Goal: Check status: Check status

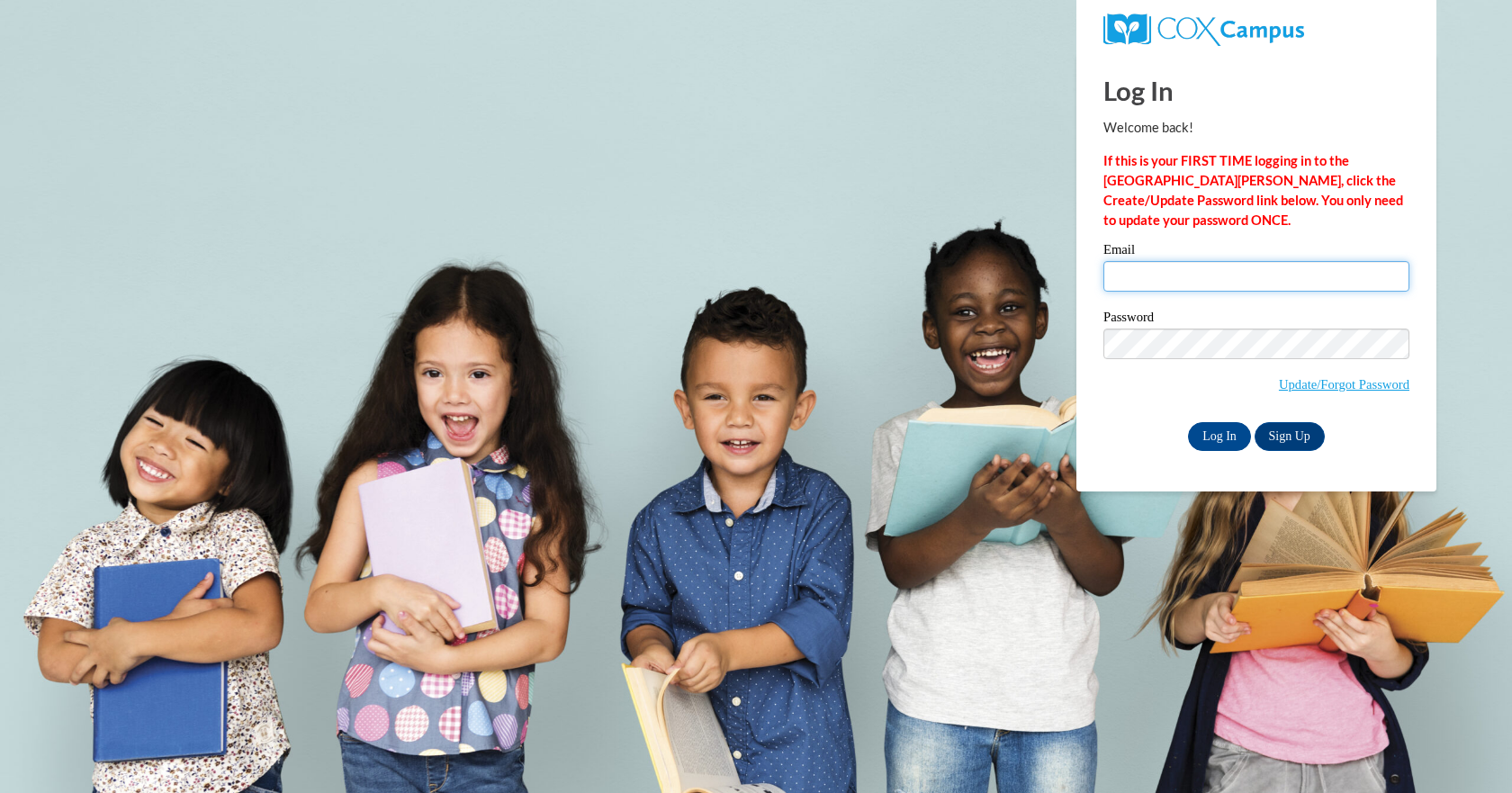
click at [1158, 278] on input "Email" at bounding box center [1256, 276] width 306 height 30
type input "n"
type input "b.laybourn@evaluate.co.nz"
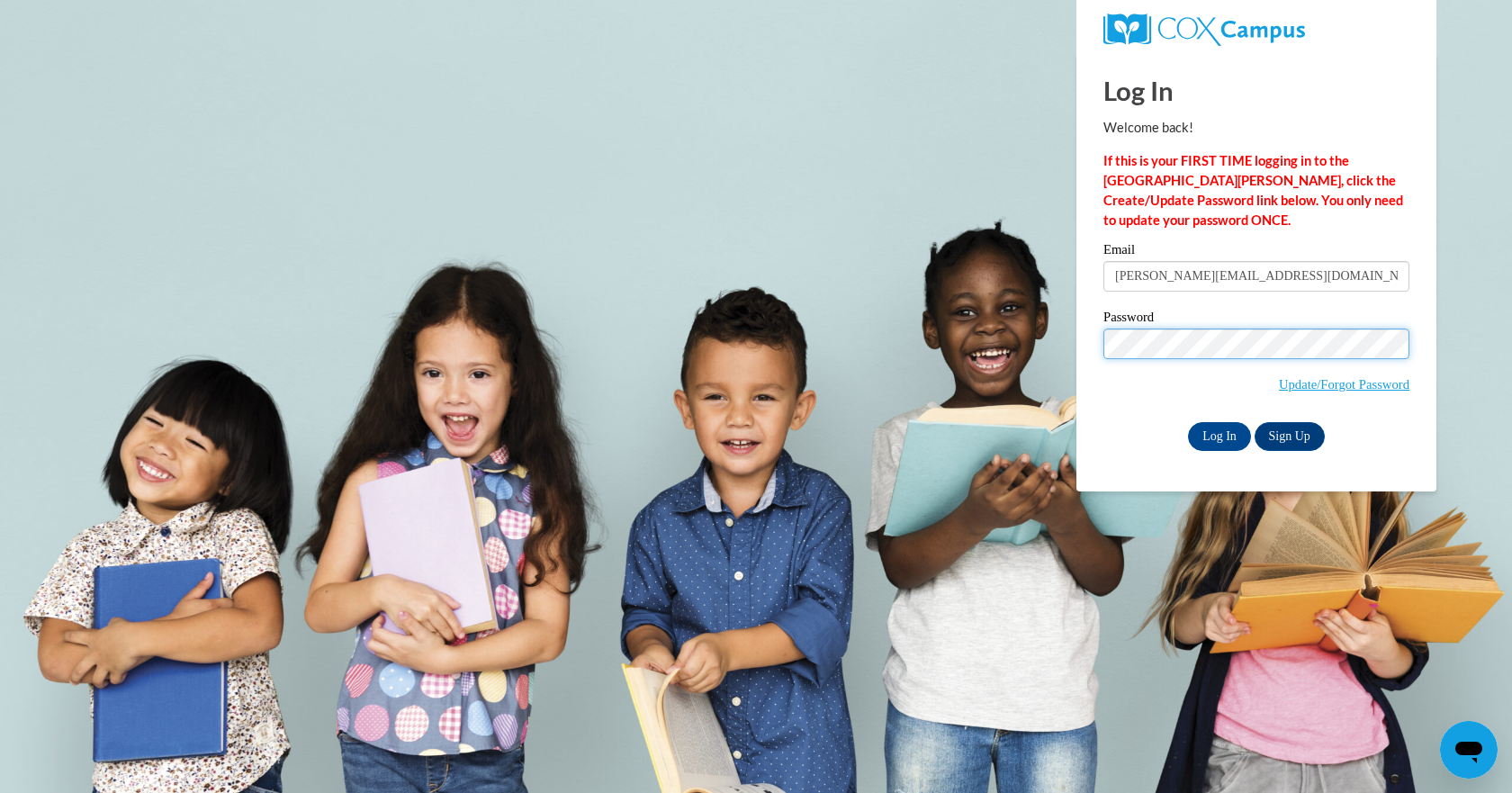
click at [1189, 423] on input "Log In" at bounding box center [1220, 436] width 63 height 28
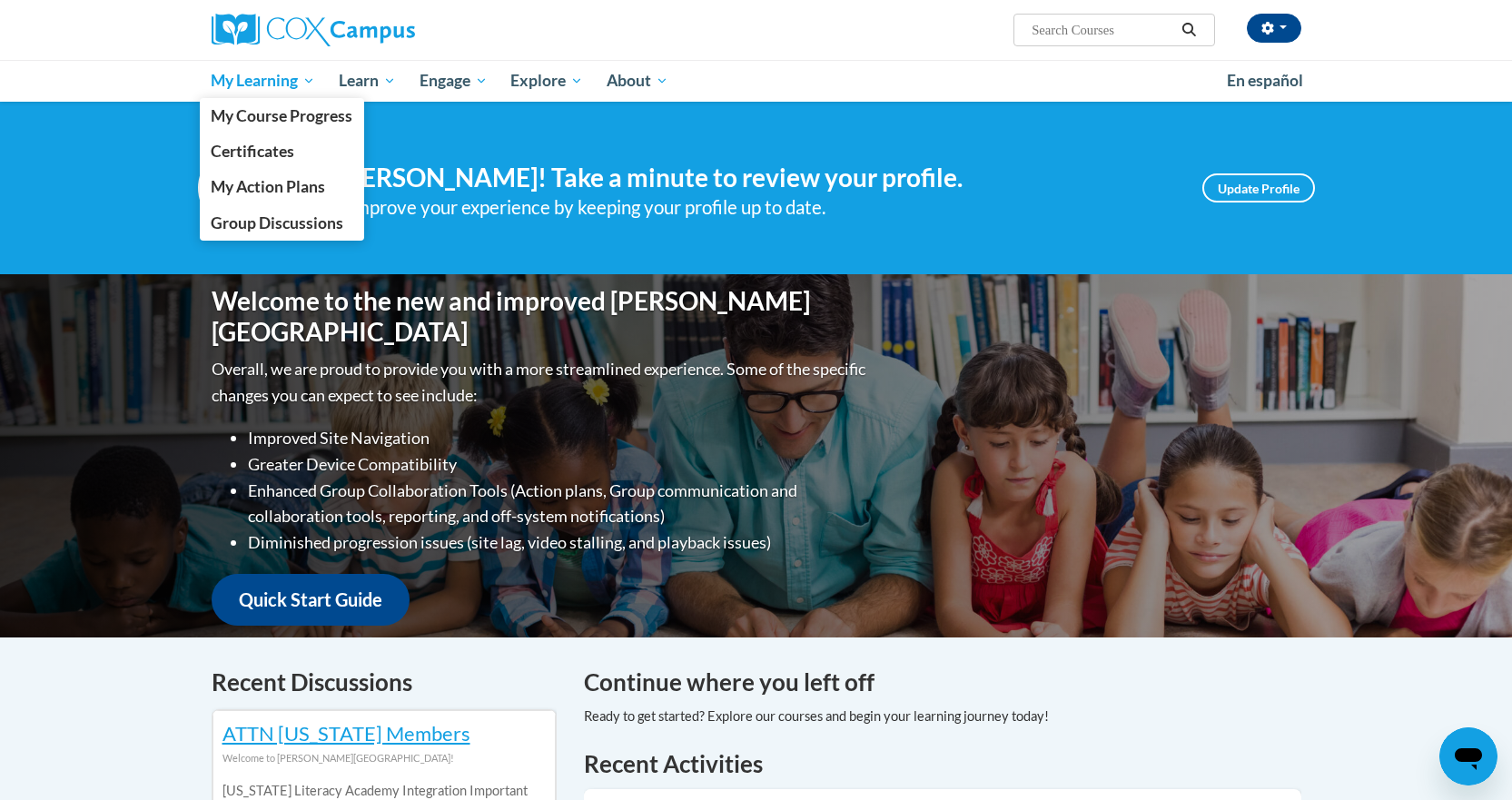
click at [306, 84] on span "My Learning" at bounding box center [262, 81] width 105 height 22
click at [270, 84] on span "My Learning" at bounding box center [262, 81] width 105 height 22
click at [274, 111] on span "My Course Progress" at bounding box center [281, 116] width 142 height 19
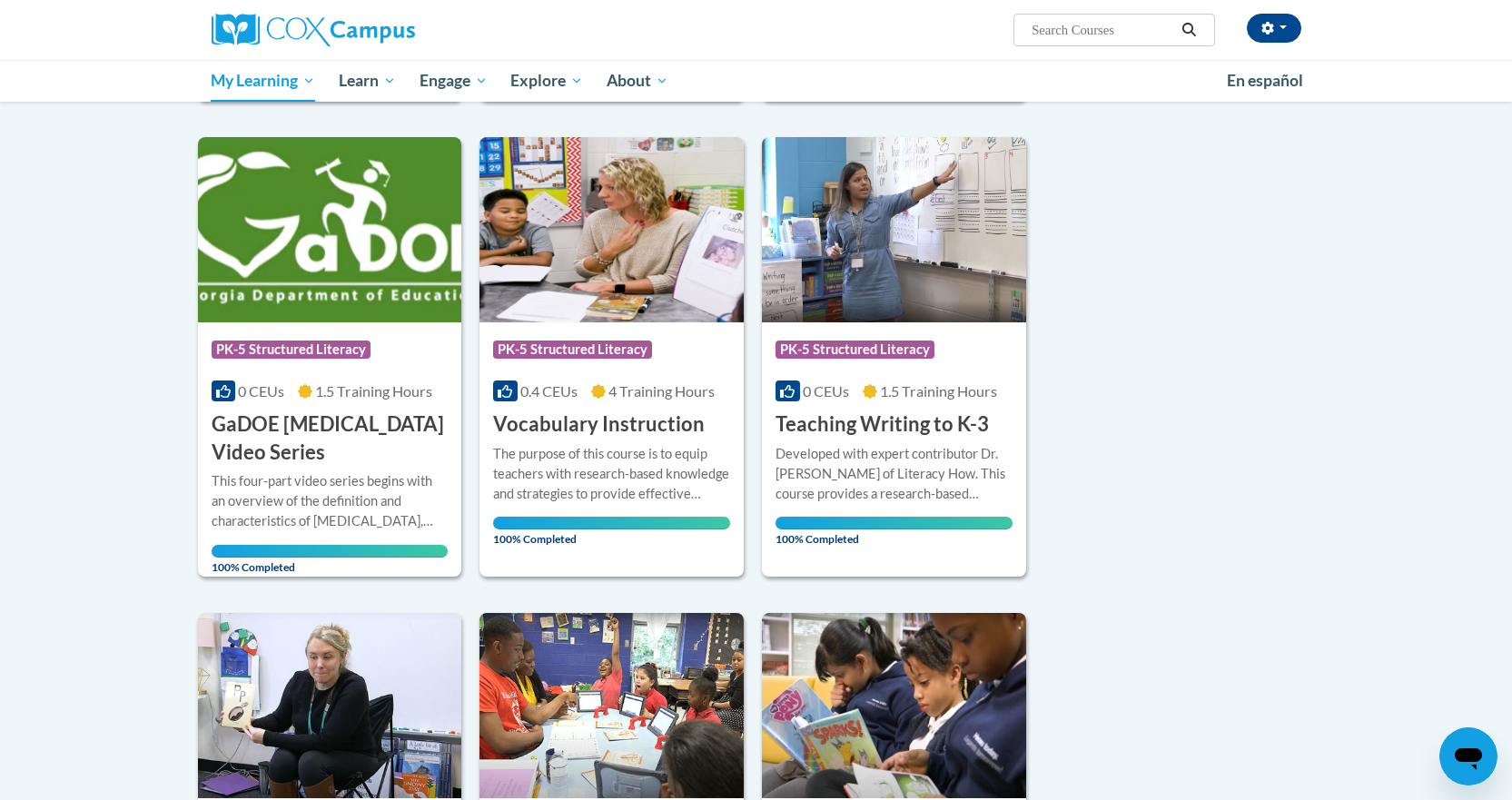
scroll to position [737, 0]
